Goal: Book appointment/travel/reservation

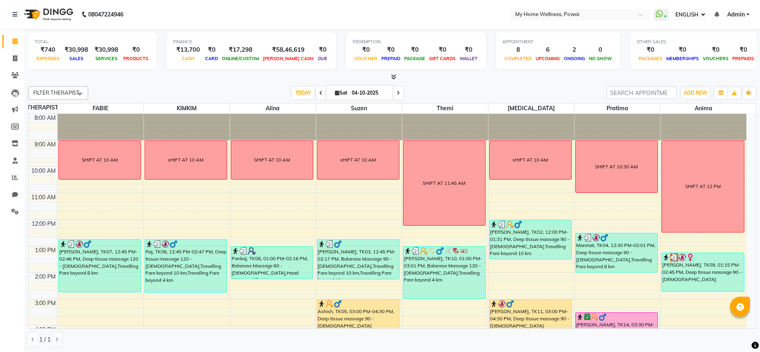
select select "ec"
click at [293, 91] on span "TODAY" at bounding box center [303, 93] width 22 height 12
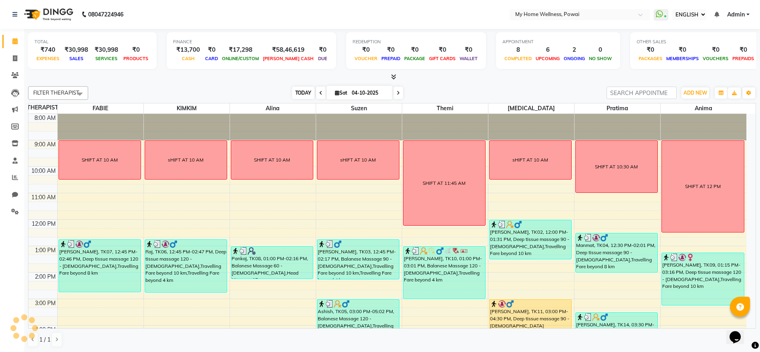
scroll to position [156, 0]
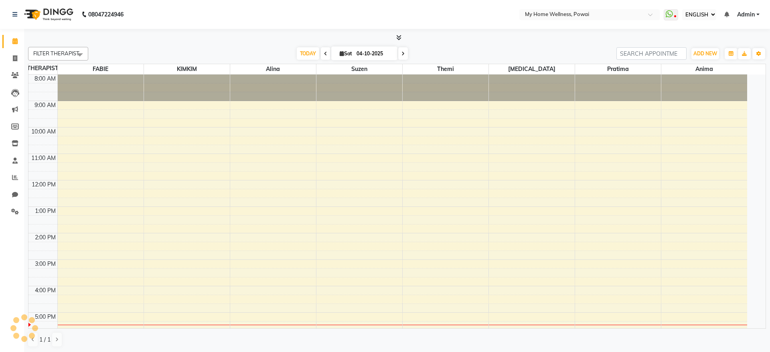
select select "ec"
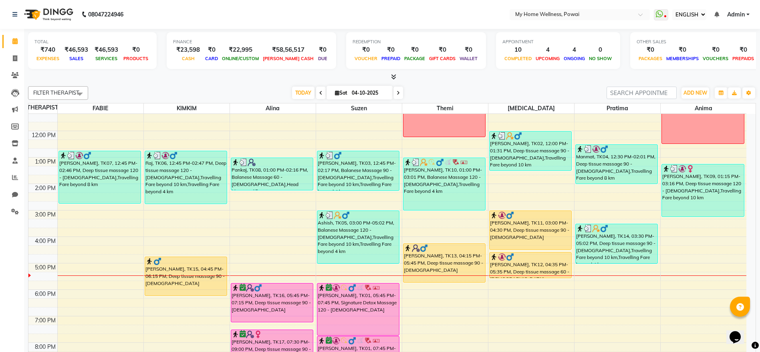
scroll to position [116, 0]
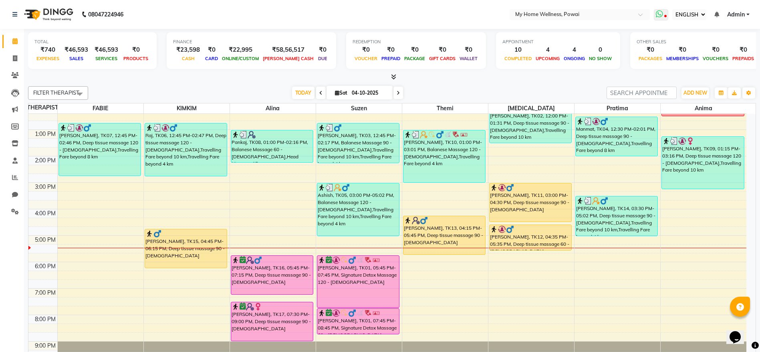
click at [657, 13] on icon at bounding box center [659, 14] width 7 height 8
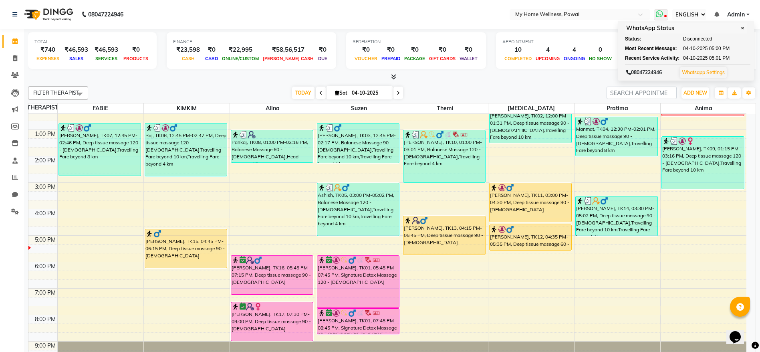
click at [657, 13] on icon at bounding box center [659, 14] width 7 height 8
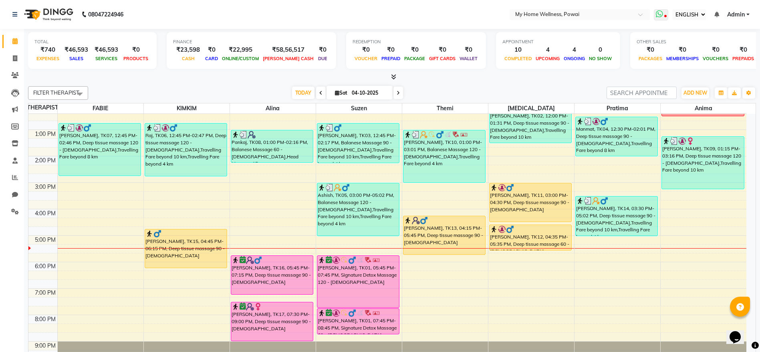
click at [657, 13] on icon at bounding box center [659, 14] width 7 height 8
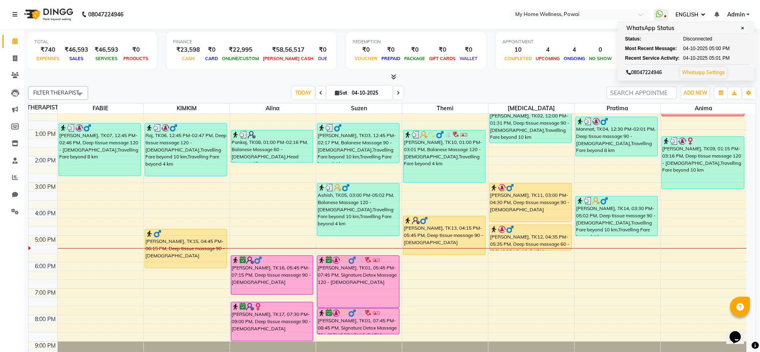
click at [385, 17] on nav "08047224946 Select Location × My Home Wellness, Powai WhatsApp Status ✕ Status:…" at bounding box center [380, 14] width 760 height 29
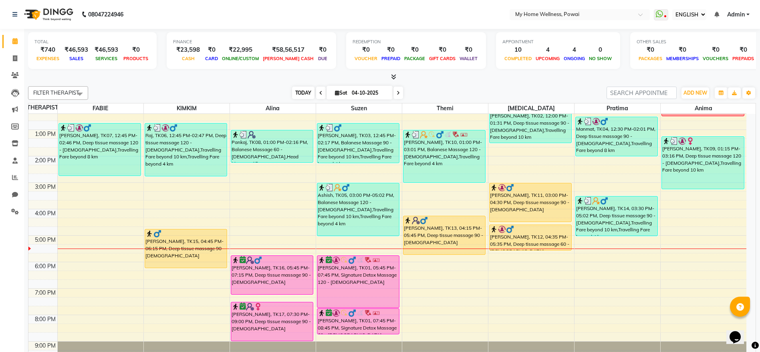
click at [303, 87] on span "TODAY" at bounding box center [303, 93] width 22 height 12
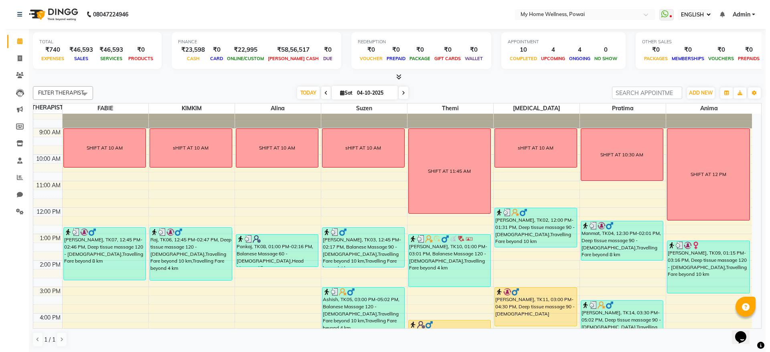
scroll to position [0, 0]
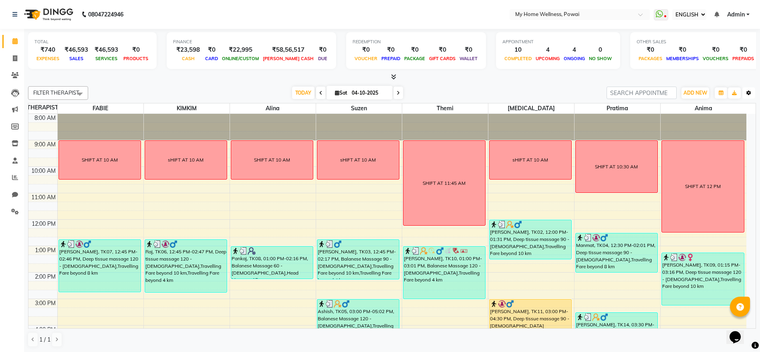
click at [754, 91] on button "Toggle Dropdown" at bounding box center [749, 92] width 13 height 11
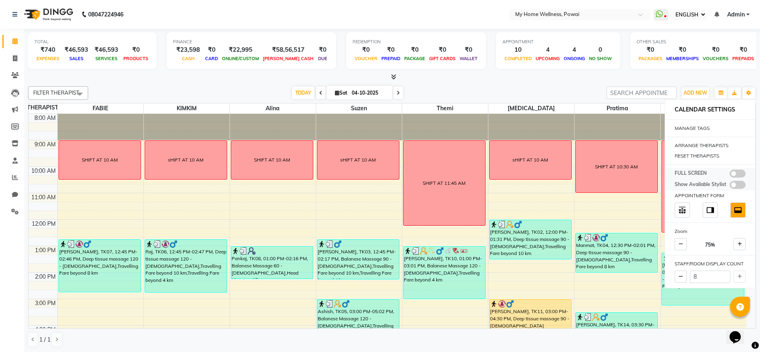
click at [742, 170] on span at bounding box center [738, 174] width 16 height 8
click at [730, 175] on input "checkbox" at bounding box center [730, 175] width 0 height 0
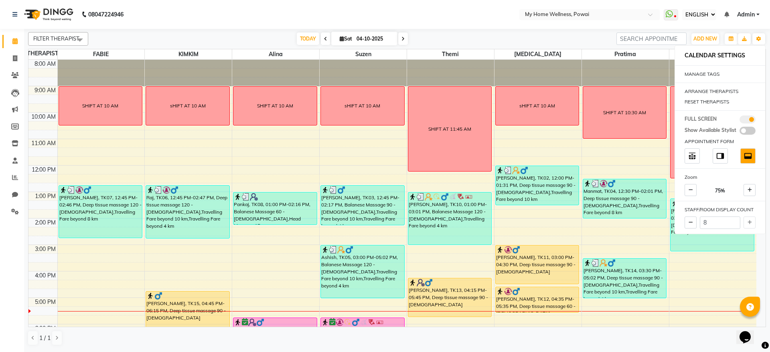
click at [434, 1] on nav "08047224946 Select Location × My Home Wellness, Powai WhatsApp Status ✕ Status:…" at bounding box center [385, 14] width 770 height 29
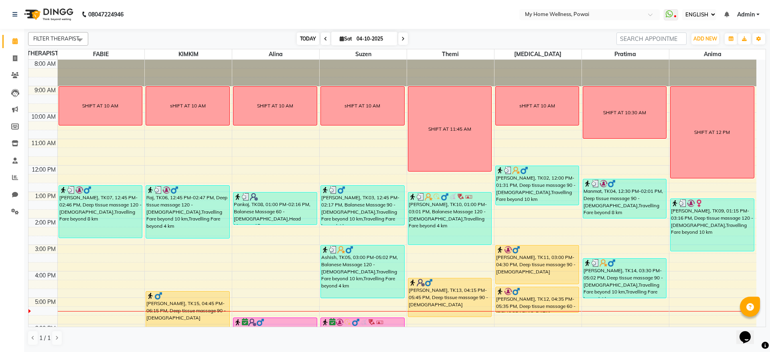
click at [297, 38] on span "TODAY" at bounding box center [308, 38] width 22 height 12
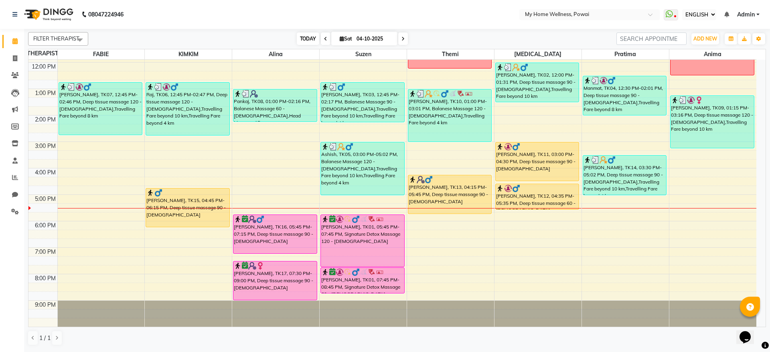
click at [302, 36] on span "TODAY" at bounding box center [308, 38] width 22 height 12
click at [306, 39] on span "TODAY" at bounding box center [308, 38] width 22 height 12
click at [756, 76] on div "8:00 AM 9:00 AM 10:00 AM 11:00 AM 12:00 PM 1:00 PM 2:00 PM 3:00 PM 4:00 PM 5:00…" at bounding box center [391, 142] width 727 height 370
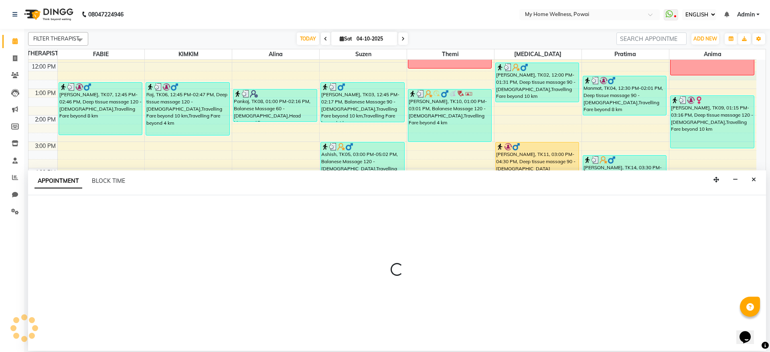
select select "89436"
select select "tentative"
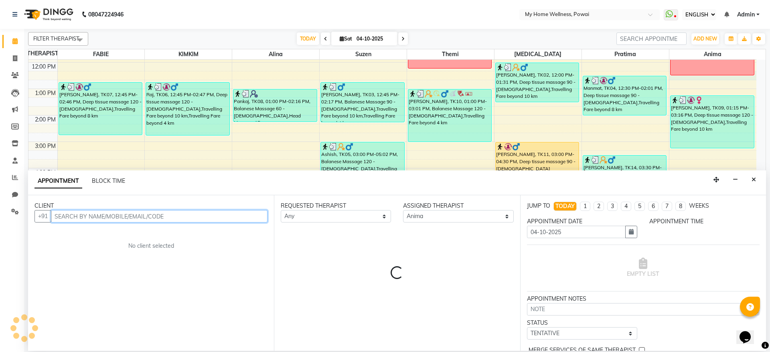
select select "735"
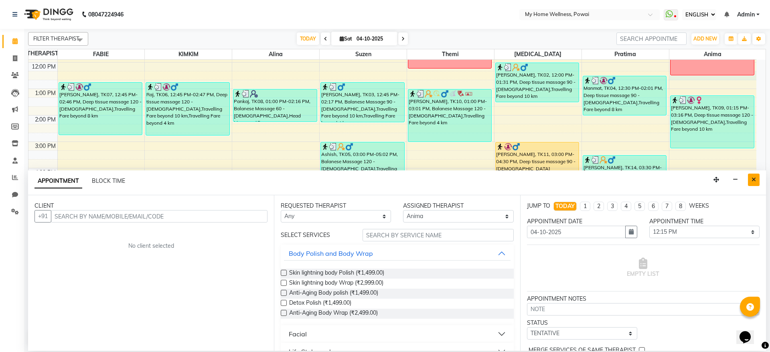
click at [752, 177] on icon "Close" at bounding box center [753, 180] width 4 height 6
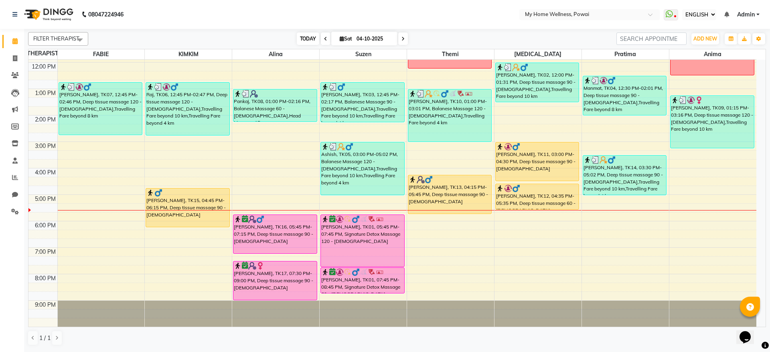
click at [297, 37] on span "TODAY" at bounding box center [308, 38] width 22 height 12
